Goal: Check status

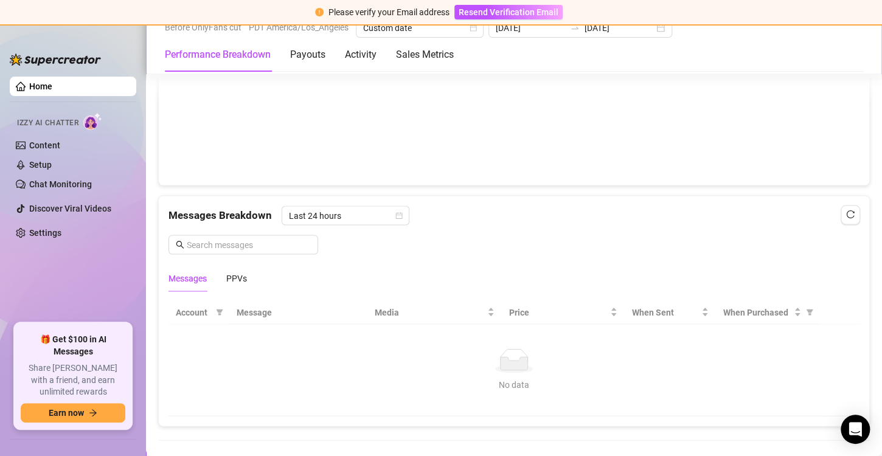
scroll to position [983, 0]
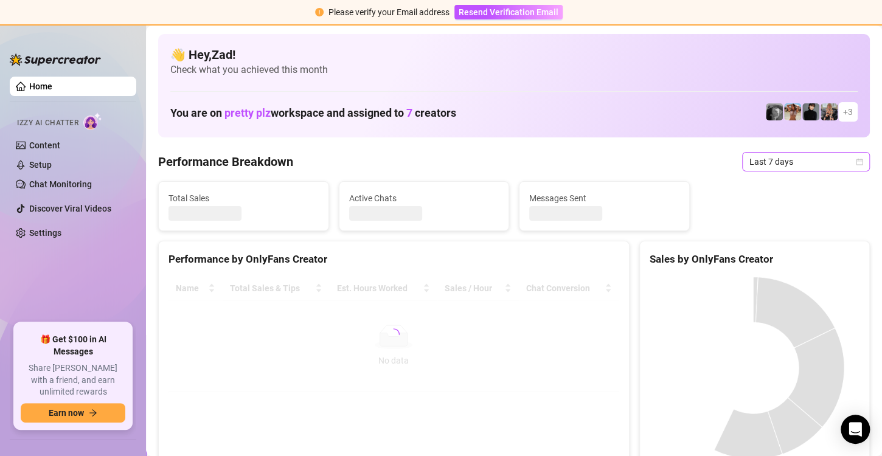
click at [756, 161] on span "Last 7 days" at bounding box center [806, 162] width 113 height 18
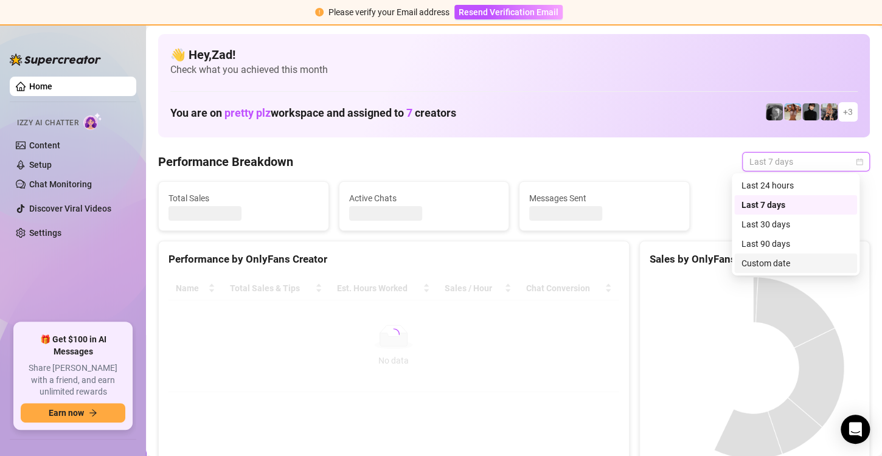
click at [759, 263] on div "Custom date" at bounding box center [796, 263] width 108 height 13
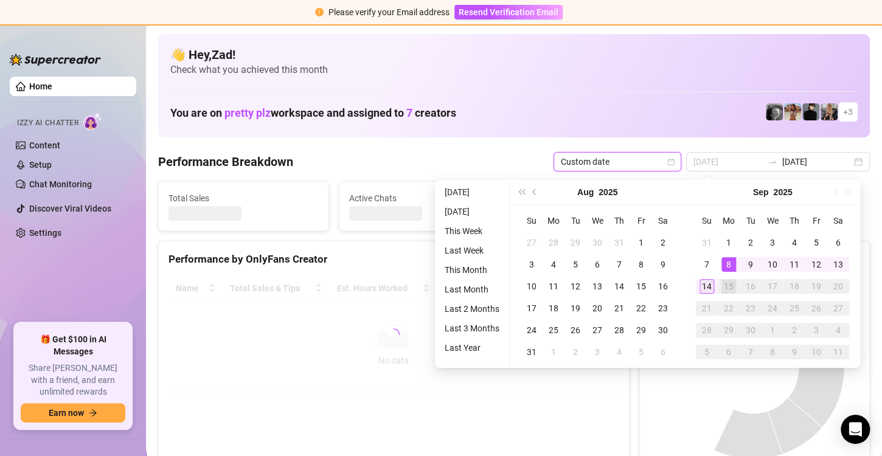
type input "[DATE]"
click at [711, 284] on div "14" at bounding box center [707, 286] width 15 height 15
type input "[DATE]"
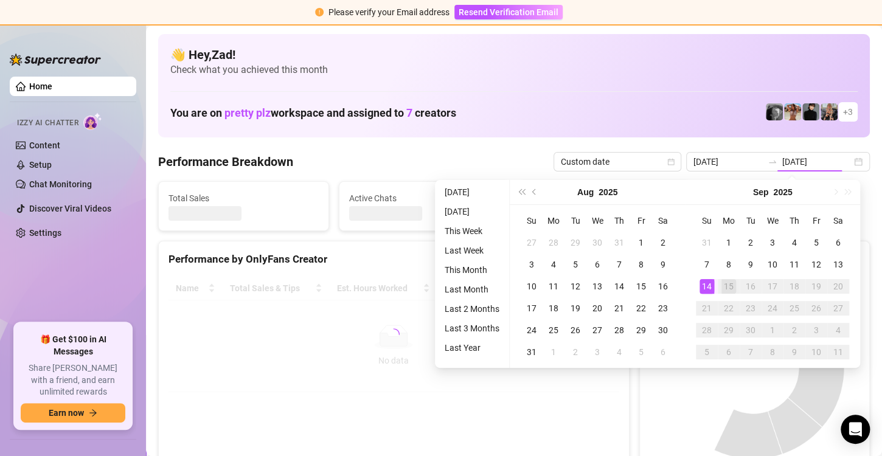
type input "[DATE]"
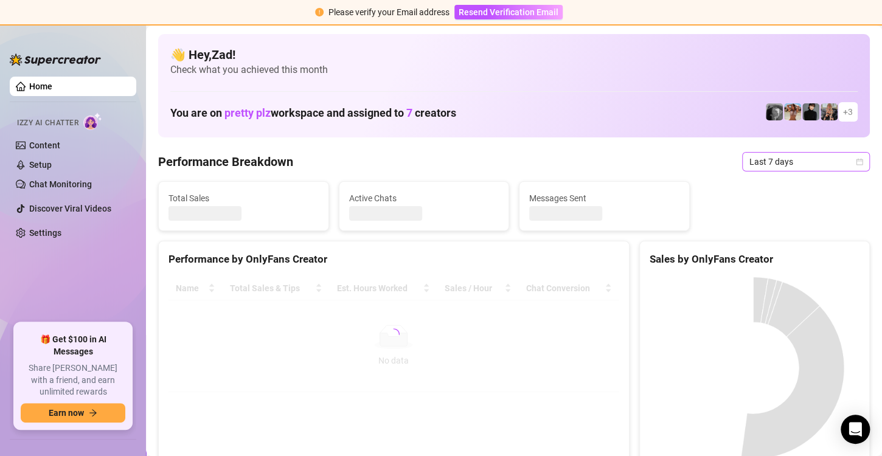
click at [789, 168] on span "Last 7 days" at bounding box center [806, 162] width 113 height 18
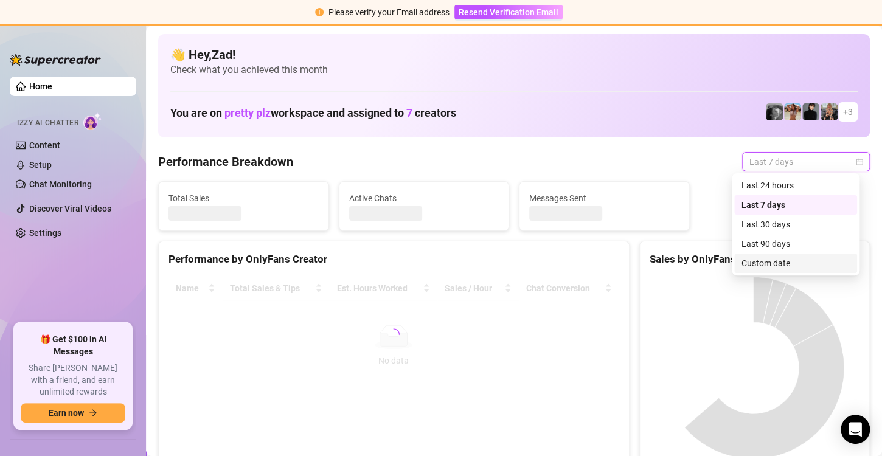
click at [759, 262] on div "Custom date" at bounding box center [796, 263] width 108 height 13
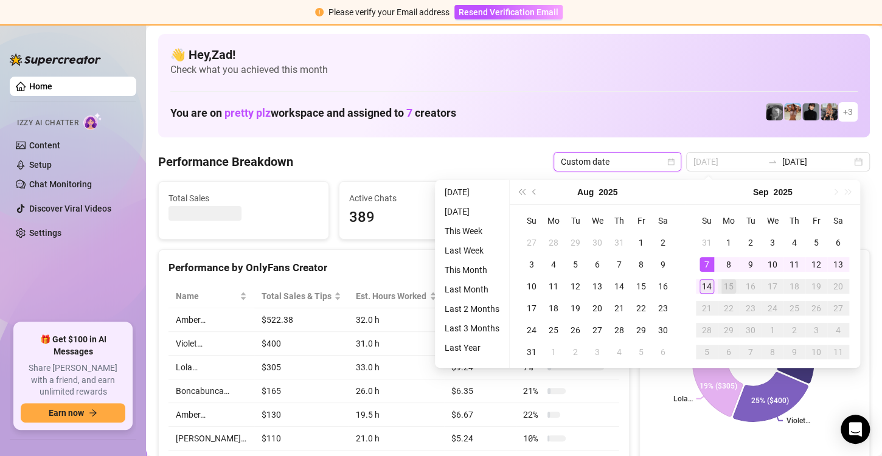
type input "[DATE]"
click at [703, 280] on div "14" at bounding box center [707, 286] width 15 height 15
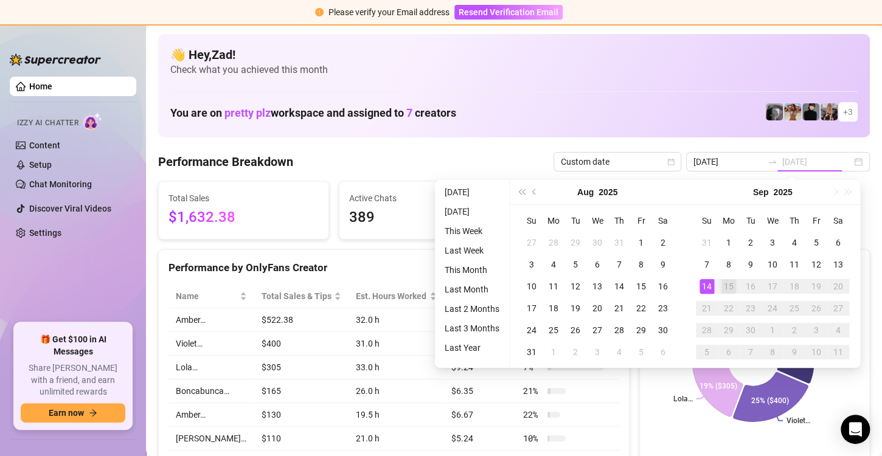
click at [703, 280] on div "14" at bounding box center [707, 286] width 15 height 15
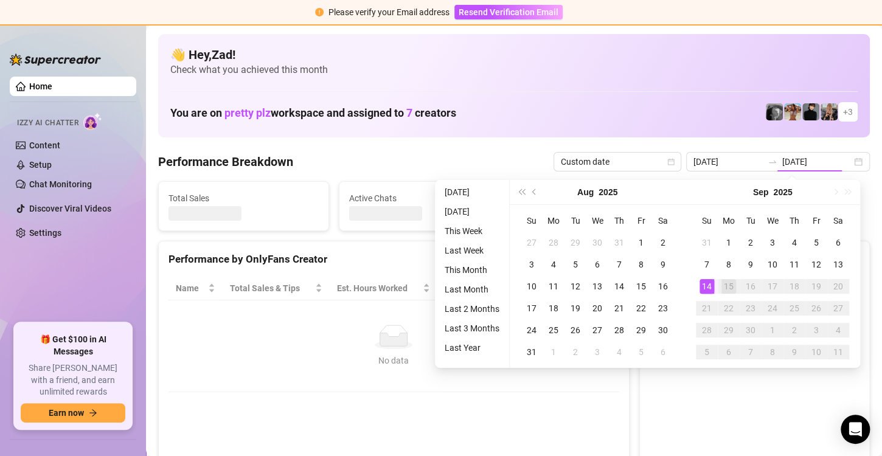
type input "[DATE]"
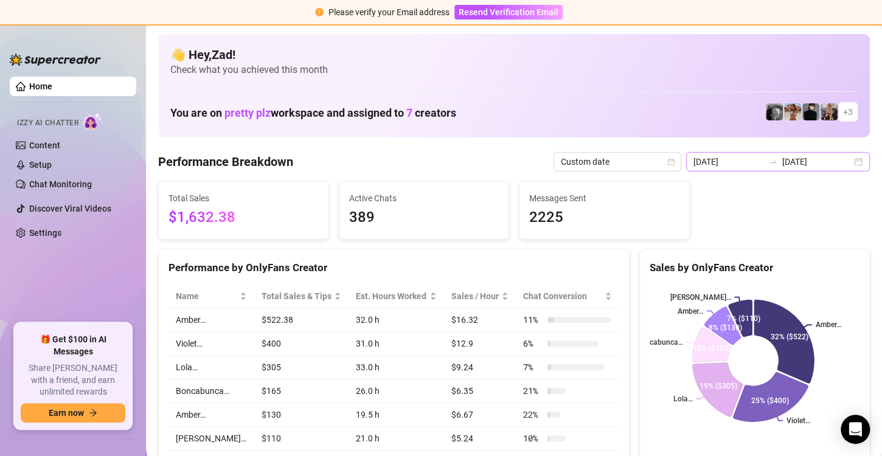
click at [744, 170] on div "2025-09-08 2025-09-14" at bounding box center [778, 161] width 184 height 19
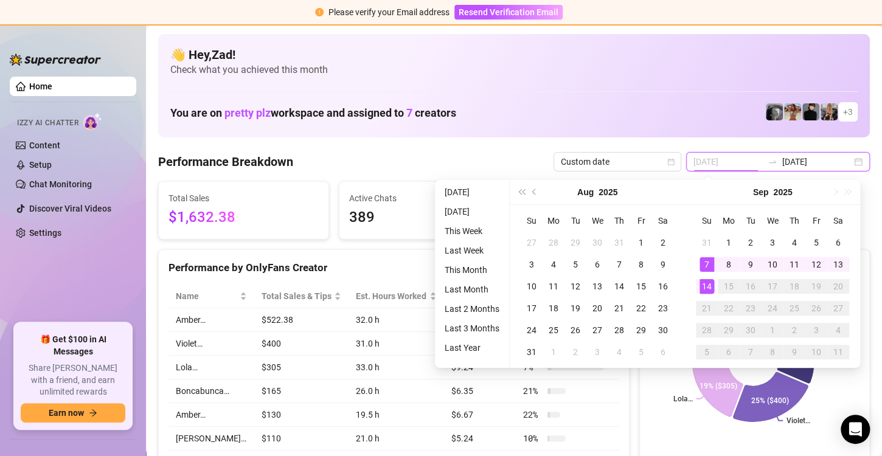
type input "[DATE]"
click at [708, 282] on div "14" at bounding box center [707, 286] width 15 height 15
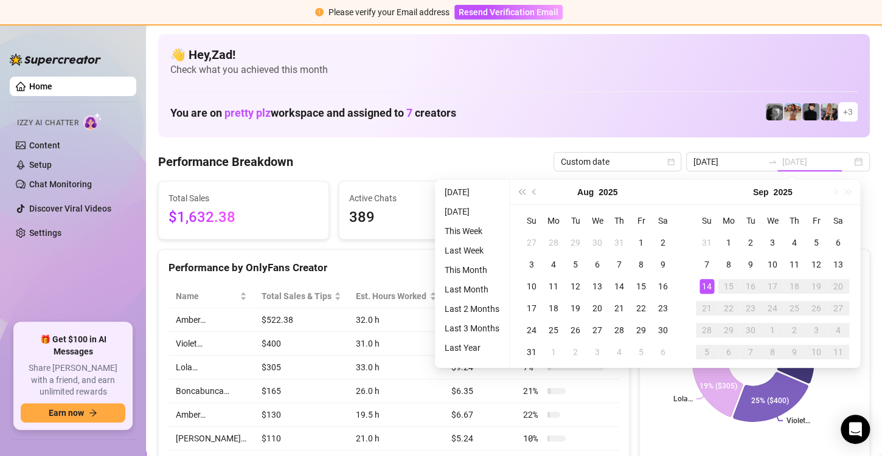
click at [708, 282] on div "14" at bounding box center [707, 286] width 15 height 15
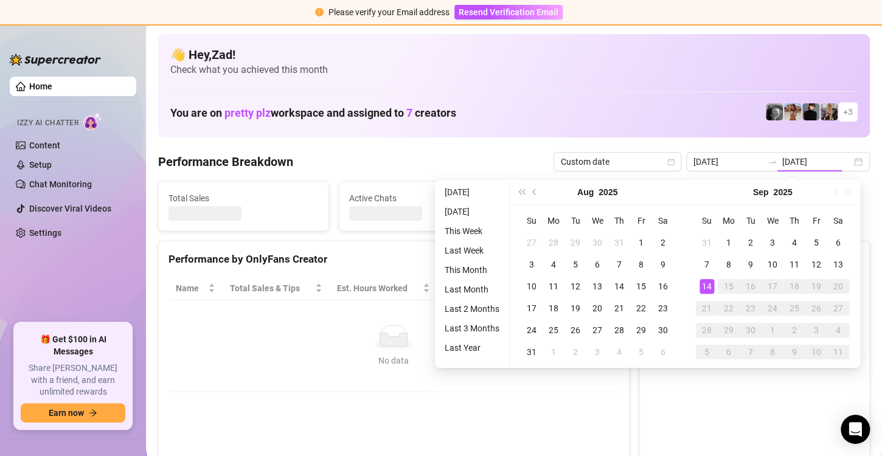
type input "[DATE]"
